Goal: Task Accomplishment & Management: Use online tool/utility

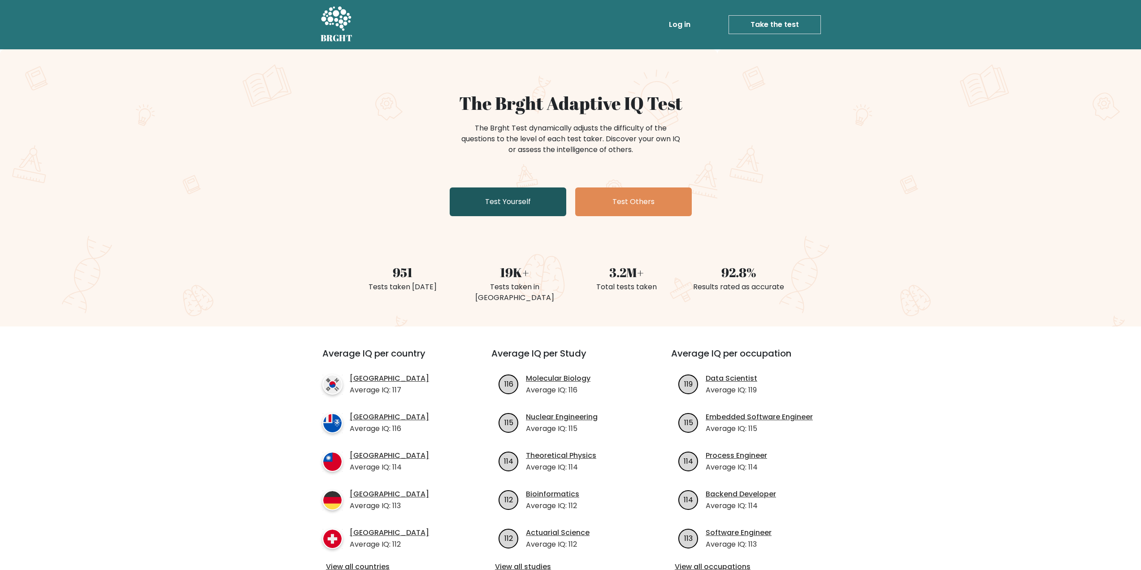
click at [500, 195] on link "Test Yourself" at bounding box center [508, 201] width 117 height 29
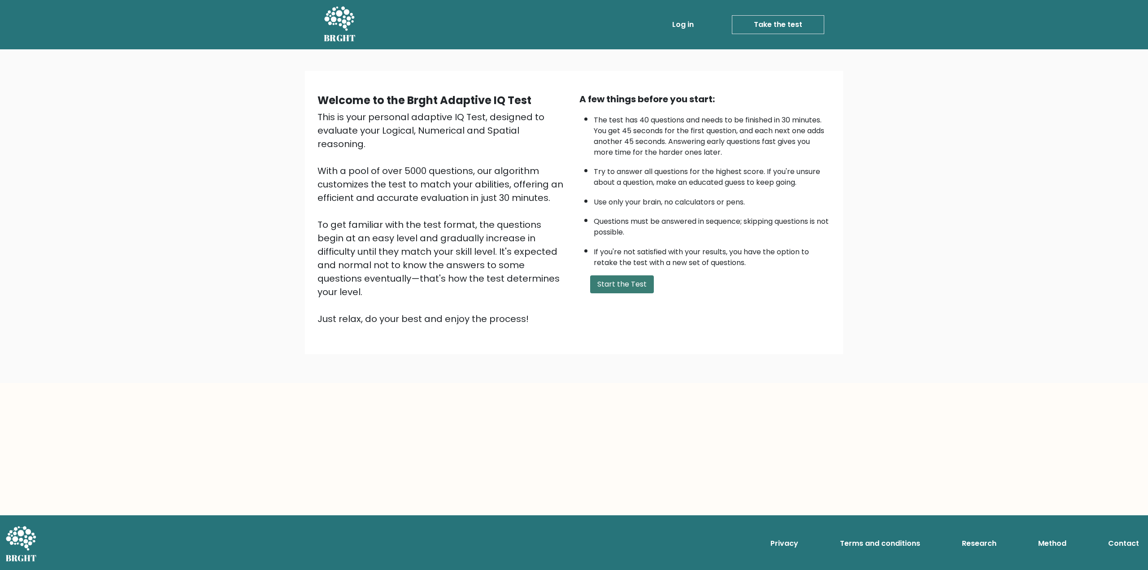
click at [621, 280] on button "Start the Test" at bounding box center [622, 284] width 64 height 18
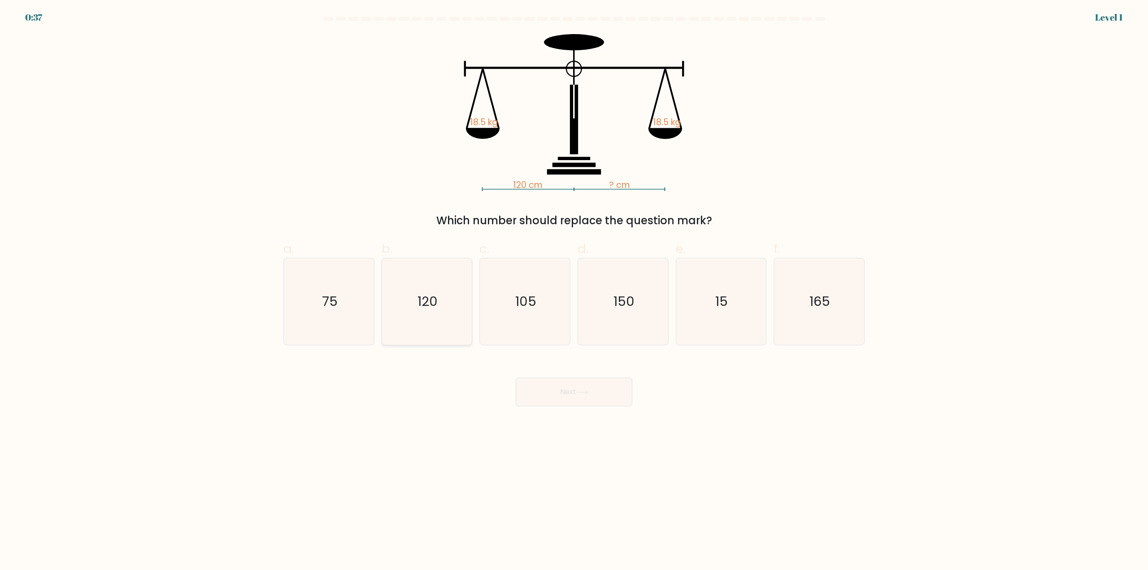
click at [422, 325] on icon "120" at bounding box center [426, 301] width 87 height 87
click at [574, 291] on input "b. 120" at bounding box center [574, 288] width 0 height 6
radio input "true"
click at [604, 396] on button "Next" at bounding box center [574, 392] width 117 height 29
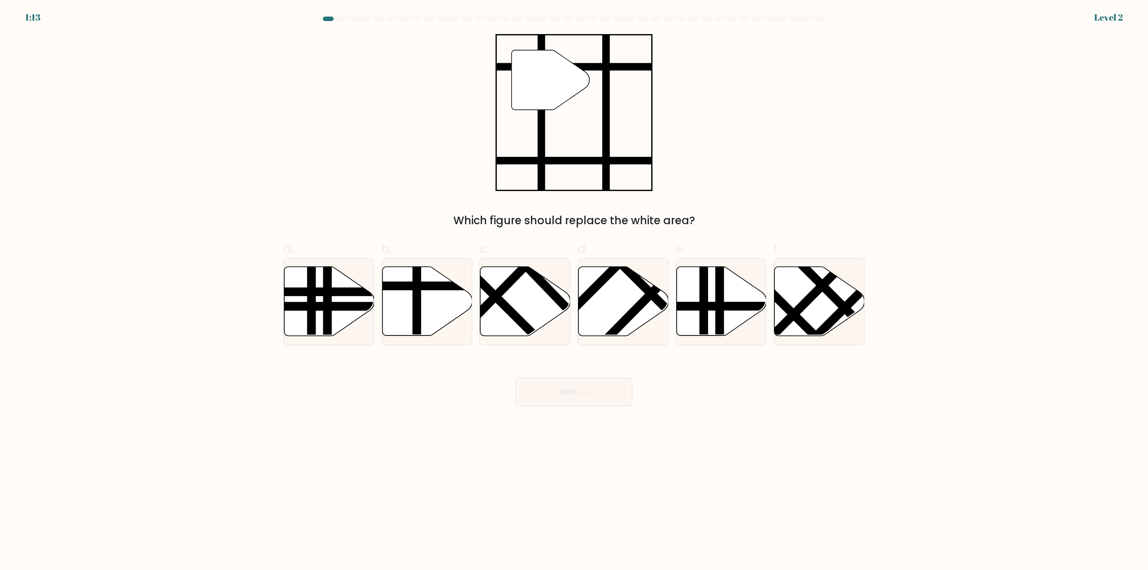
drag, startPoint x: 433, startPoint y: 307, endPoint x: 504, endPoint y: 346, distance: 81.3
click at [435, 306] on icon at bounding box center [427, 301] width 90 height 69
click at [574, 291] on input "b." at bounding box center [574, 288] width 0 height 6
radio input "true"
click at [580, 402] on button "Next" at bounding box center [574, 392] width 117 height 29
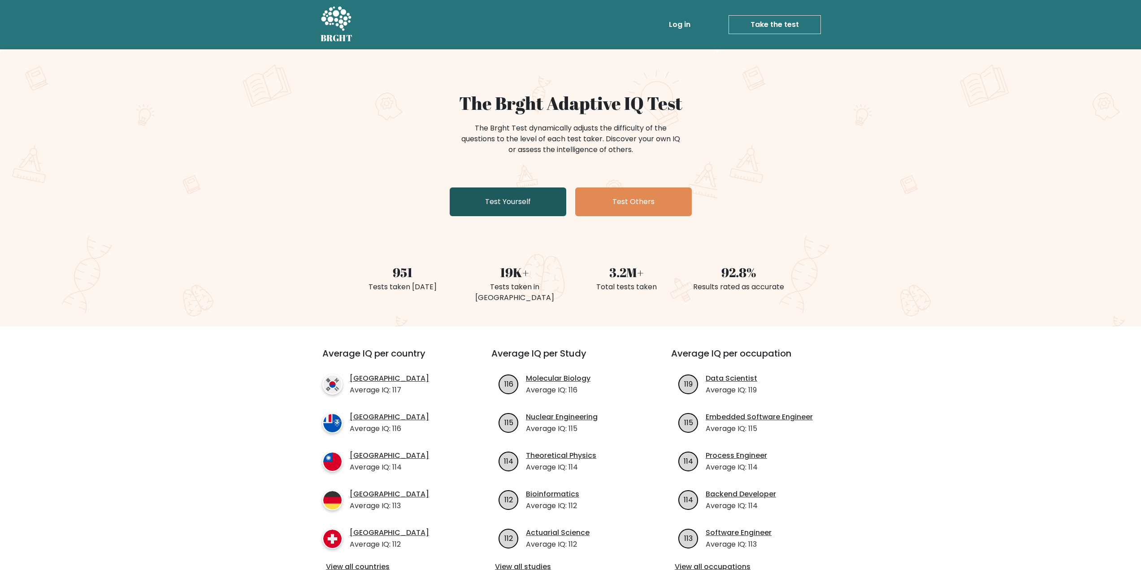
click at [518, 209] on link "Test Yourself" at bounding box center [508, 201] width 117 height 29
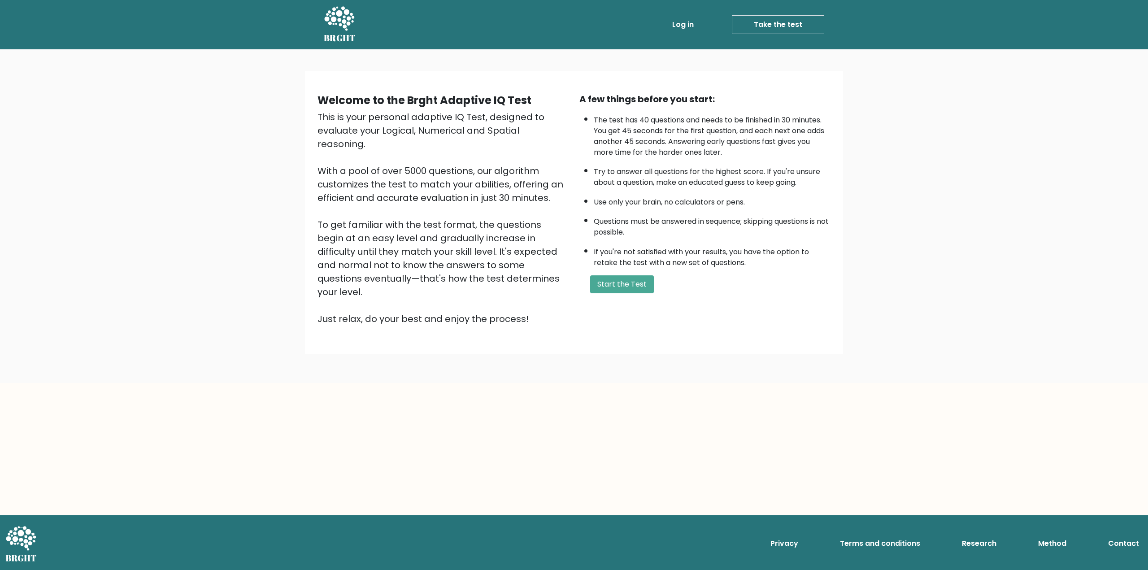
click at [631, 296] on div "A few things before you start: The test has 40 questions and needs to be finish…" at bounding box center [705, 208] width 262 height 233
click at [632, 275] on button "Start the Test" at bounding box center [622, 284] width 64 height 18
